Goal: Information Seeking & Learning: Learn about a topic

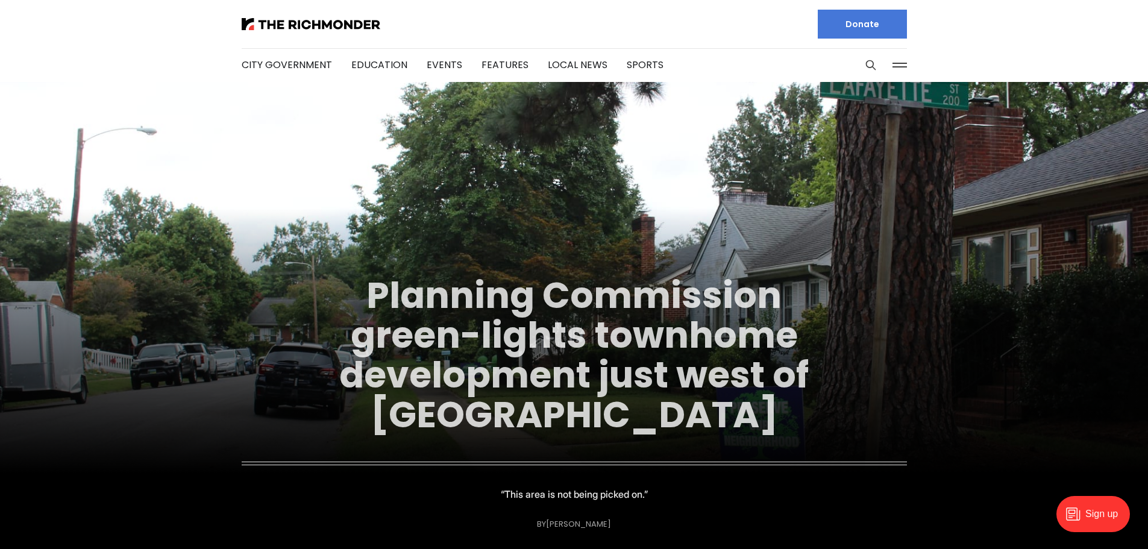
click at [544, 409] on link "Planning Commission green-lights townhome development just west of [GEOGRAPHIC_…" at bounding box center [573, 355] width 469 height 170
click at [602, 371] on link "Planning Commission green-lights townhome development just west of [GEOGRAPHIC_…" at bounding box center [573, 355] width 469 height 170
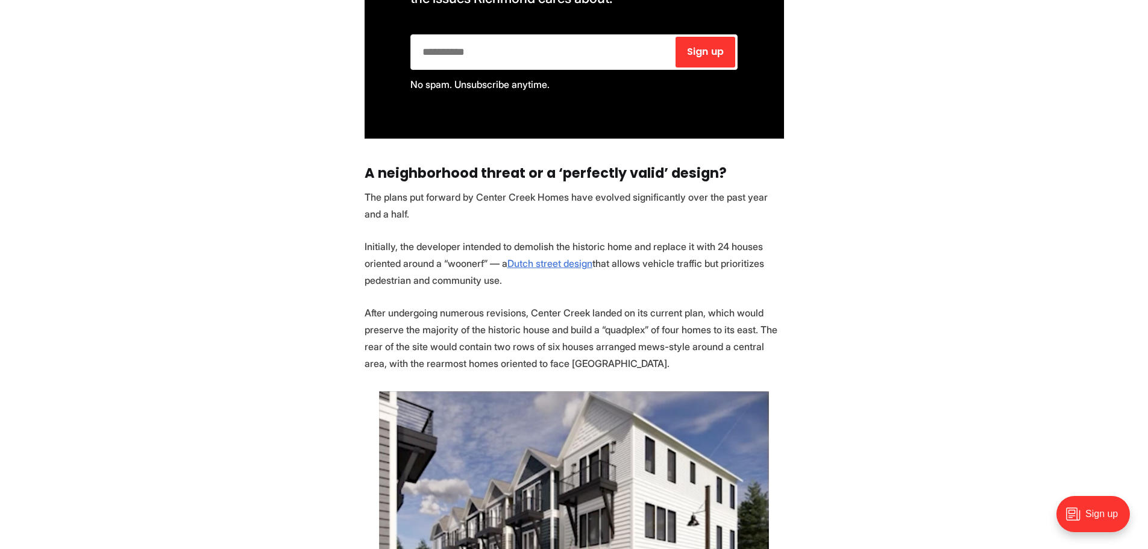
scroll to position [2229, 0]
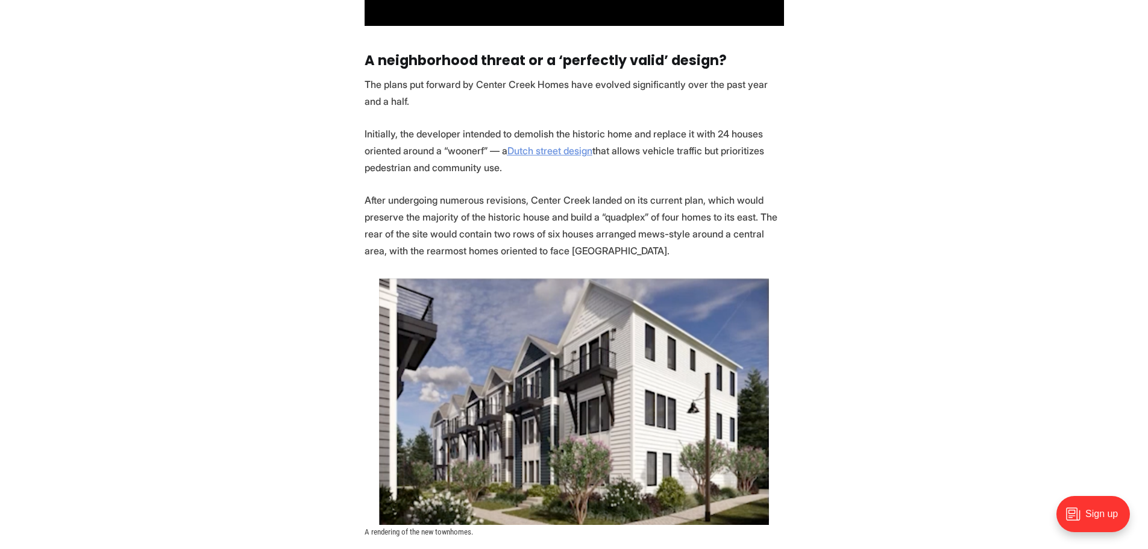
click at [542, 145] on u "Dutch street design" at bounding box center [549, 151] width 85 height 12
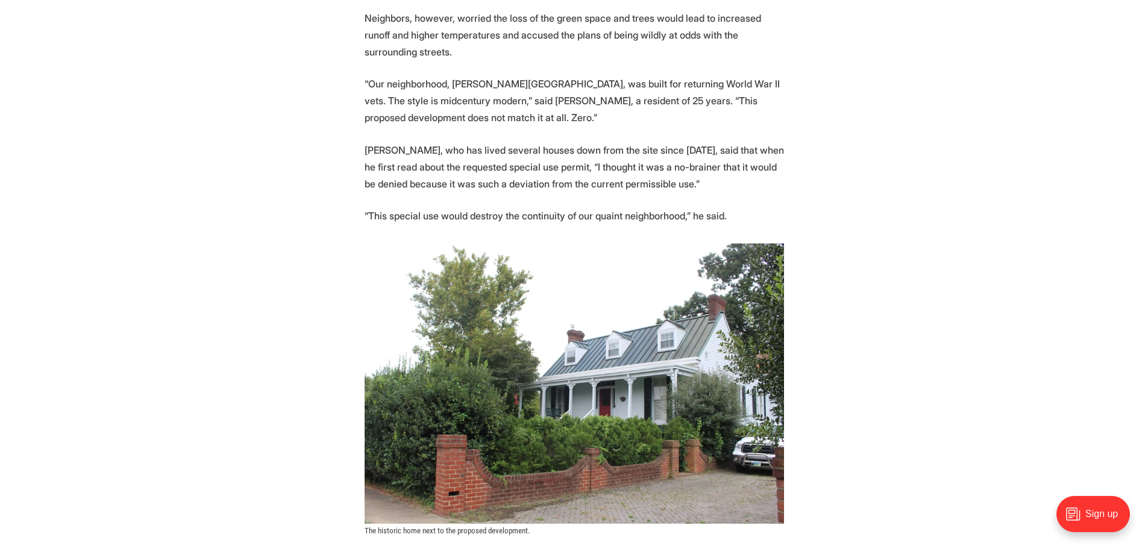
scroll to position [3073, 0]
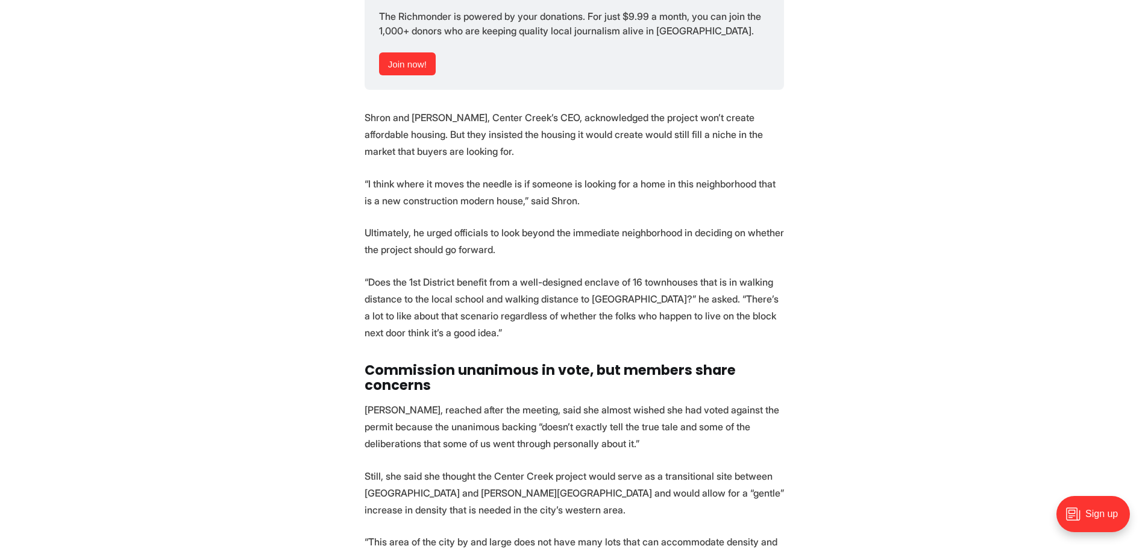
scroll to position [4037, 0]
